Goal: Transaction & Acquisition: Book appointment/travel/reservation

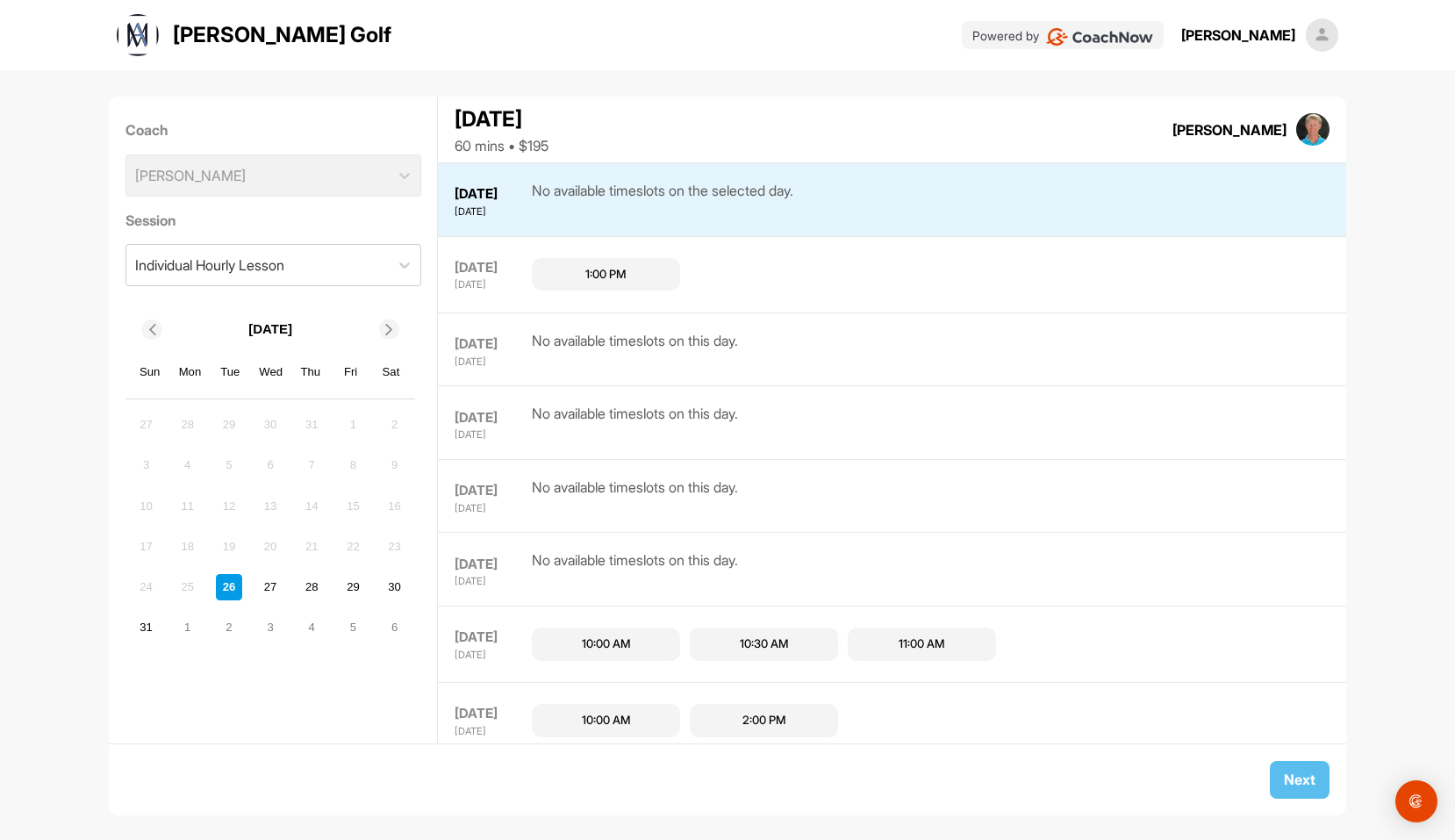
click at [633, 642] on div "10:00 AM" at bounding box center [606, 643] width 148 height 33
click at [977, 643] on div "11:00 AM" at bounding box center [921, 643] width 148 height 33
click at [1298, 781] on button "Next" at bounding box center [1299, 780] width 60 height 38
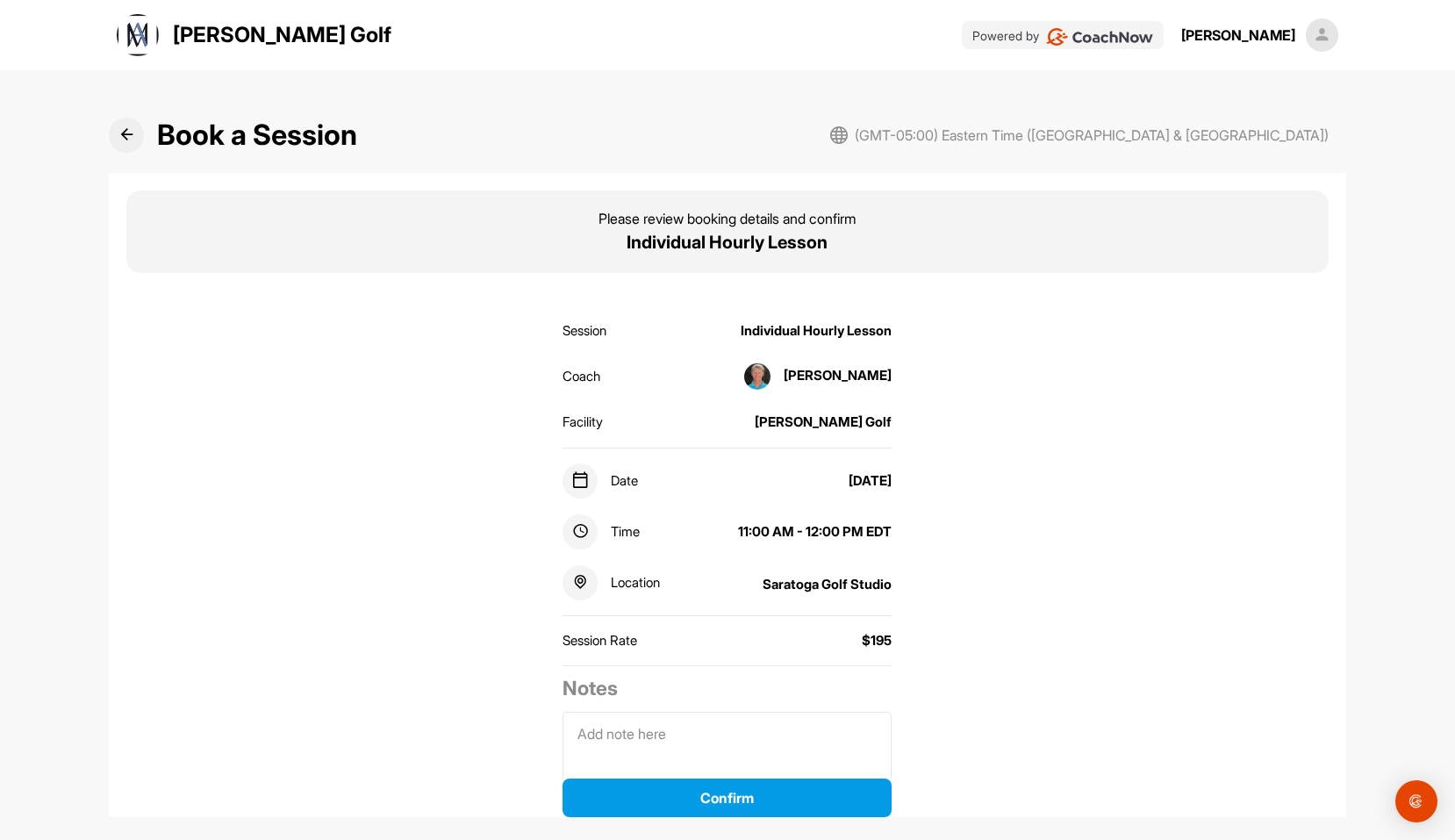
scroll to position [45, 0]
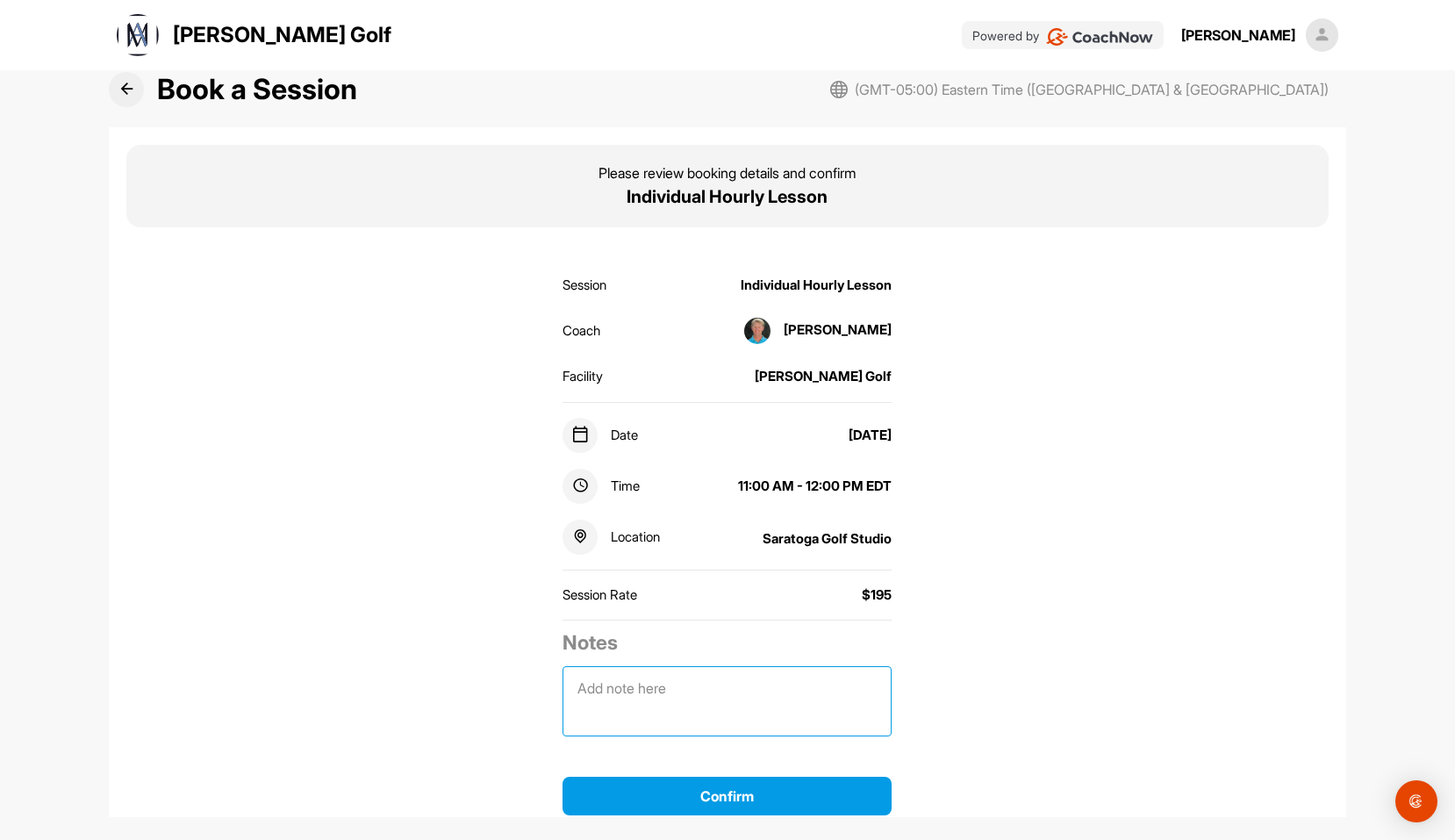
click at [627, 684] on textarea at bounding box center [727, 701] width 329 height 70
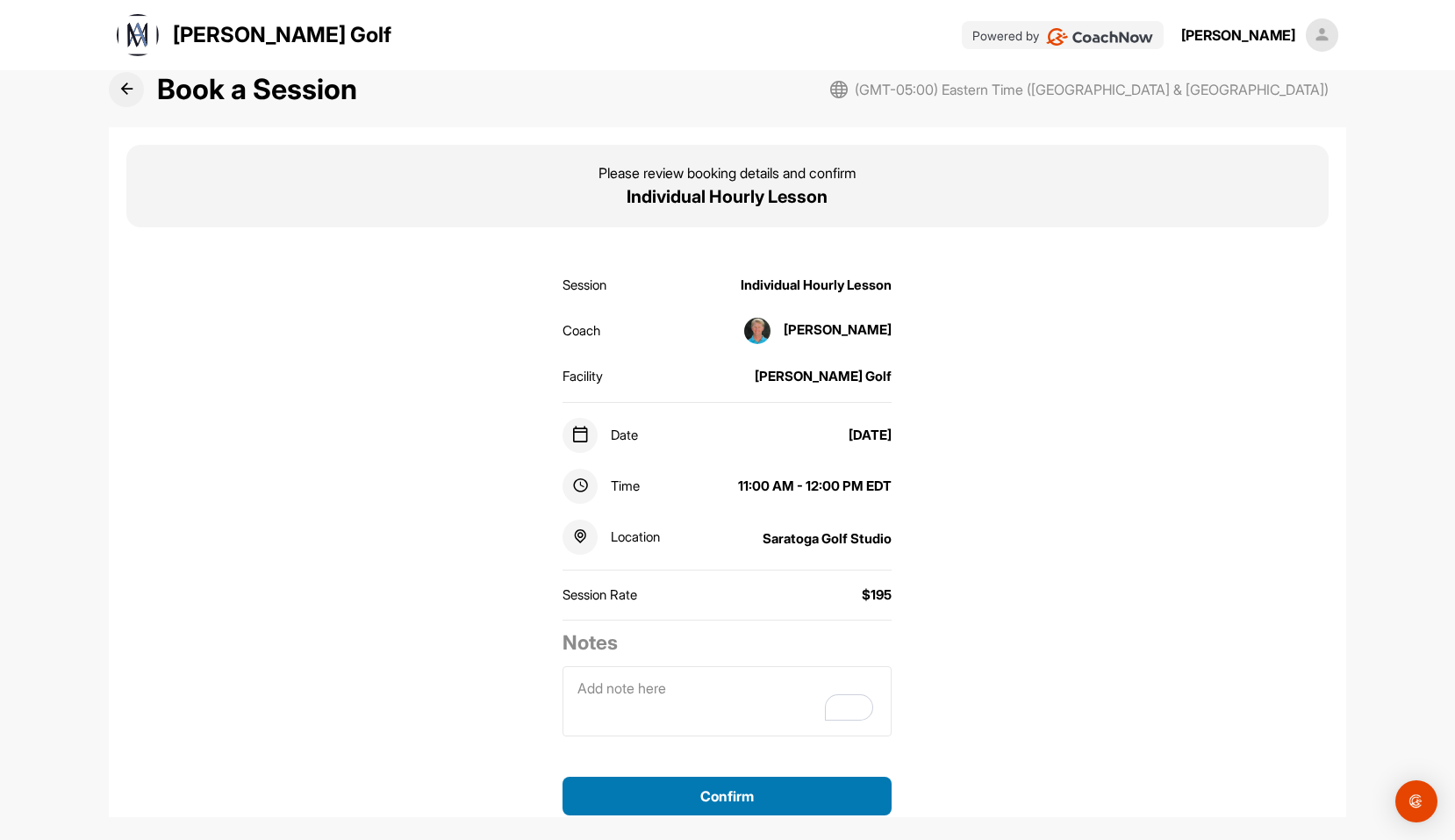
click at [840, 793] on button "Confirm" at bounding box center [727, 796] width 329 height 39
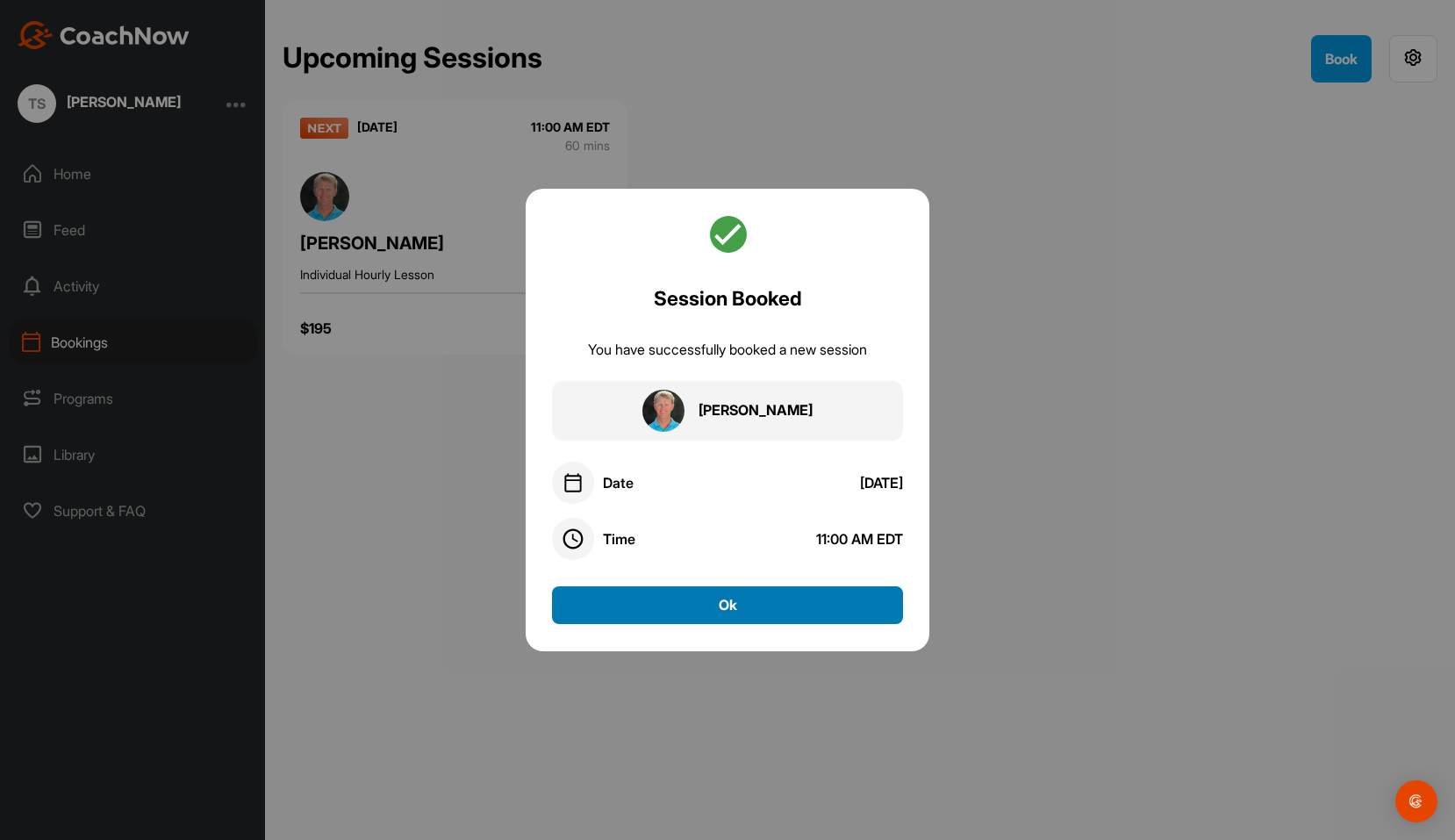
drag, startPoint x: 769, startPoint y: 605, endPoint x: 763, endPoint y: 620, distance: 16.2
click at [769, 605] on button "Ok" at bounding box center [727, 605] width 351 height 38
